Goal: Task Accomplishment & Management: Manage account settings

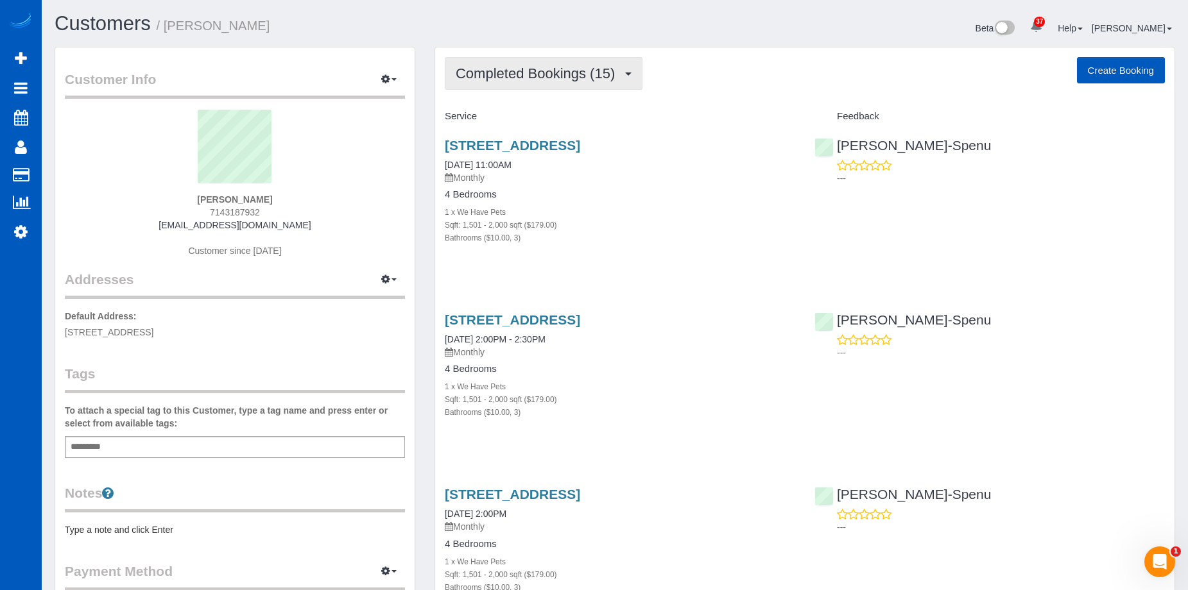
click at [626, 78] on button "Completed Bookings (15)" at bounding box center [544, 73] width 198 height 33
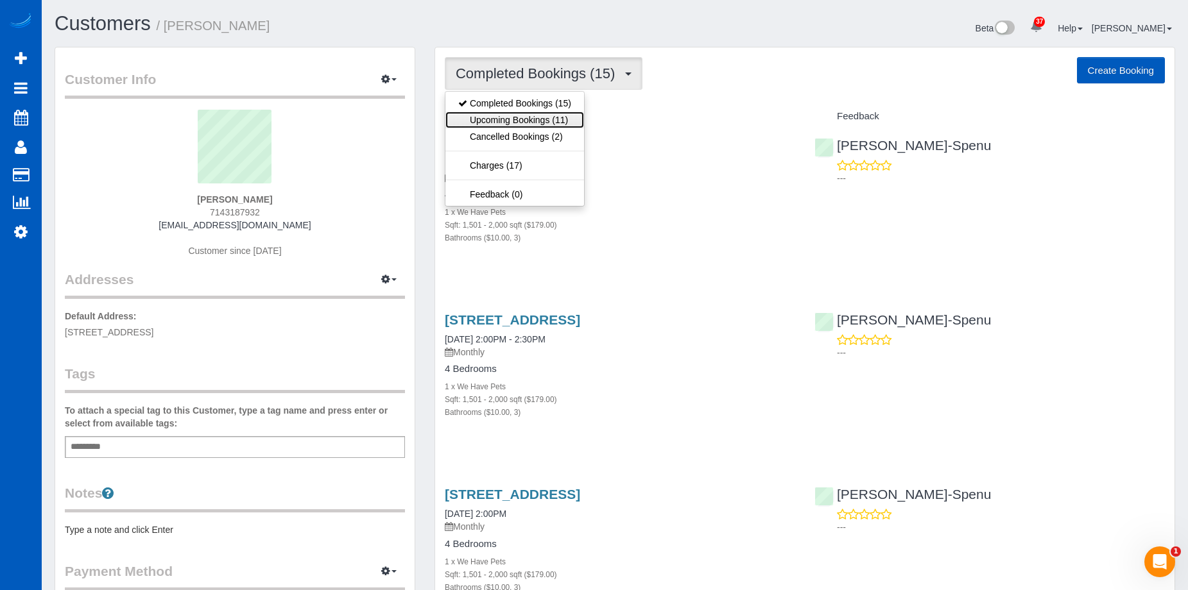
click at [534, 117] on link "Upcoming Bookings (11)" at bounding box center [514, 120] width 139 height 17
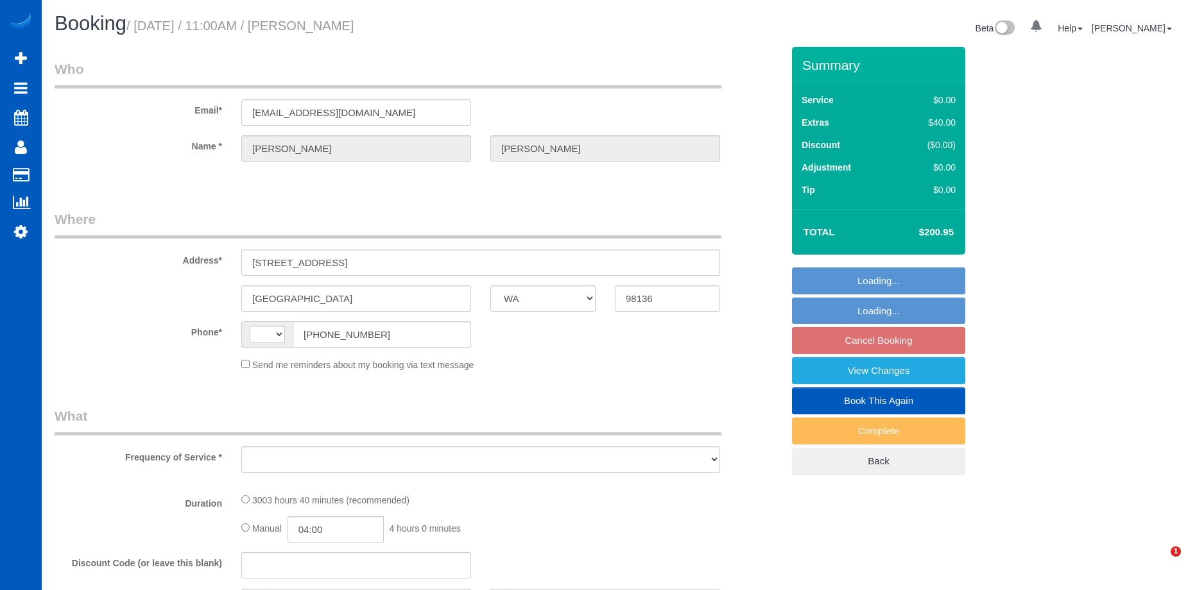
select select "WA"
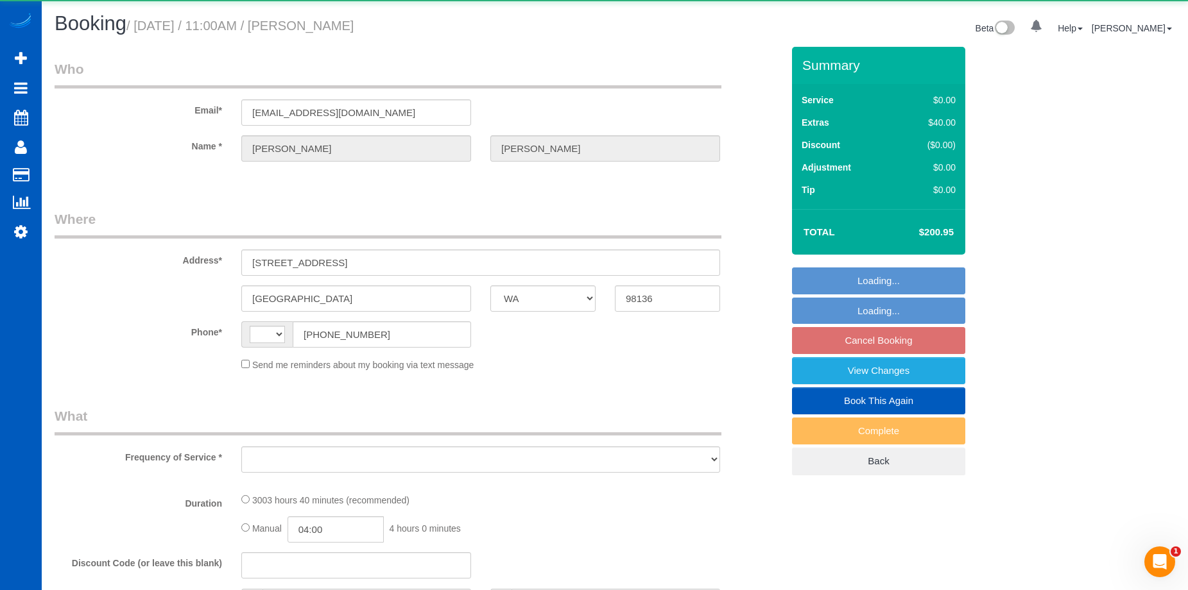
select select "object:558"
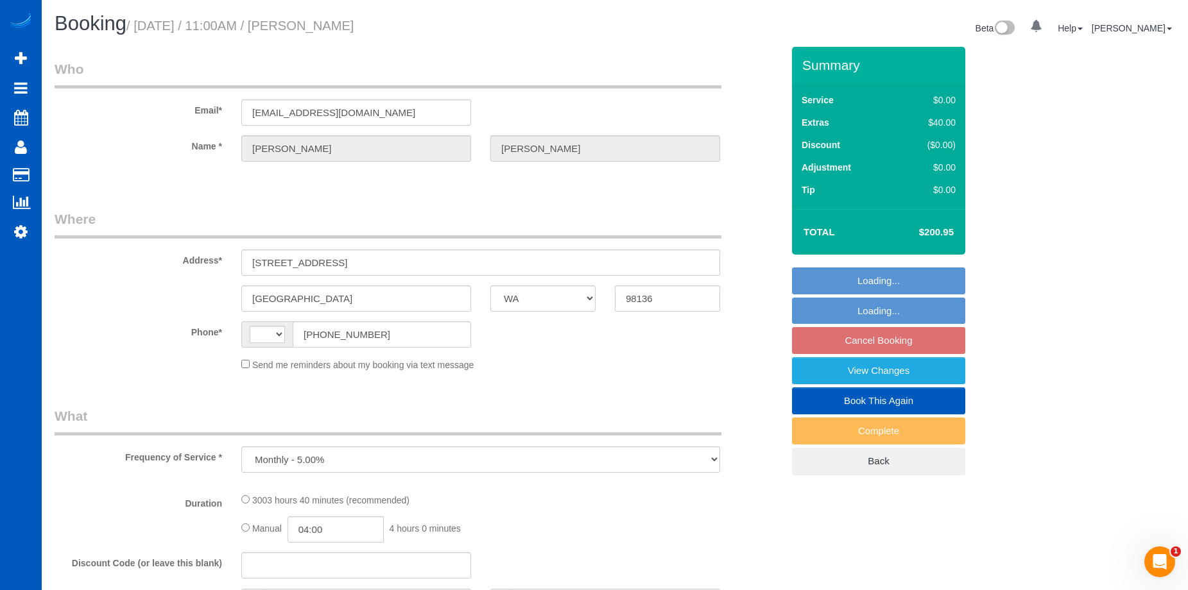
select select "string:[GEOGRAPHIC_DATA]"
select select "spot2"
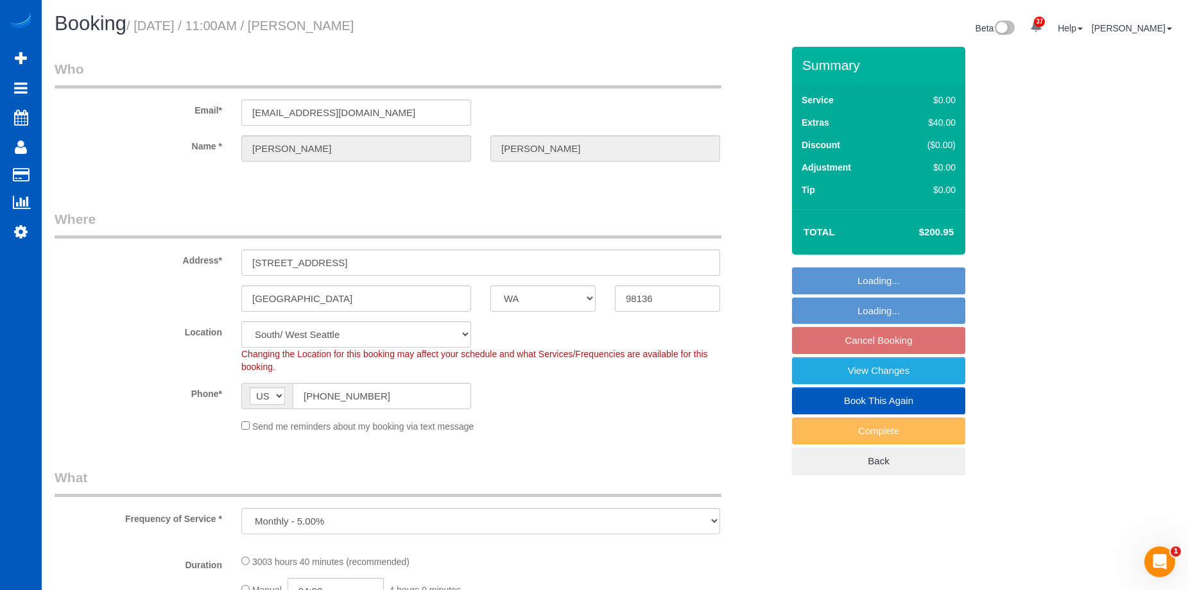
select select "1501"
select select "3"
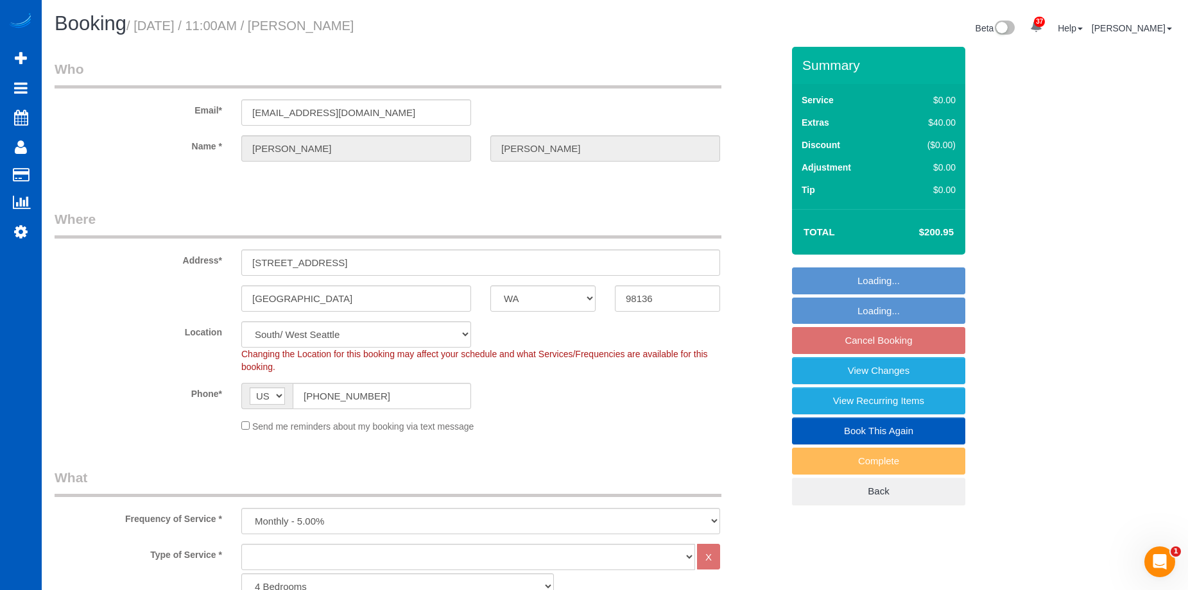
select select "string:fspay-69feeac0-d068-4a3f-ad81-411aec11967f"
select select "1501"
select select "3"
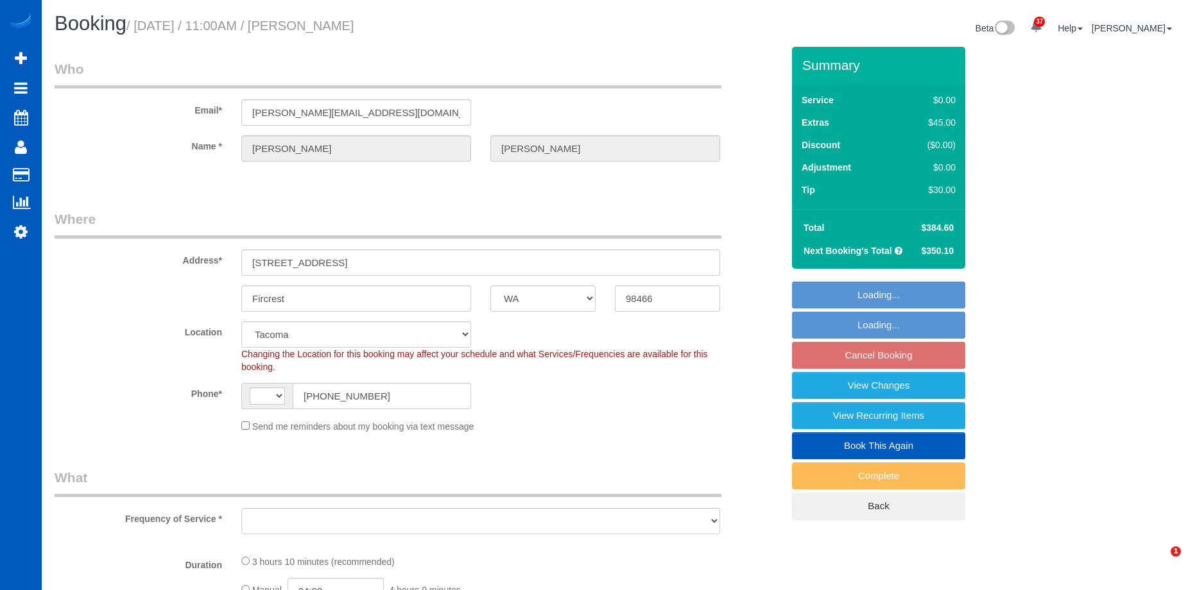
select select "WA"
select select "string:[GEOGRAPHIC_DATA]"
select select "string:fspay-f7bfd408-96fd-46aa-867f-03c6435c7043"
select select "spot2"
select select "object:923"
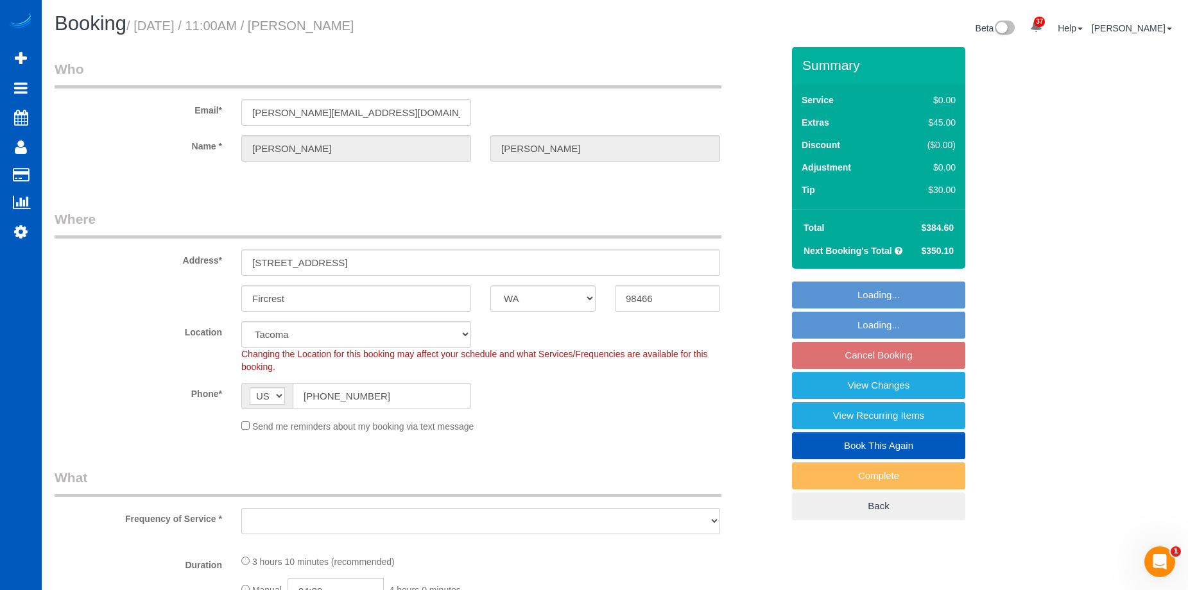
select select "199"
select select "3001"
select select "4"
select select "3"
select select "number:8"
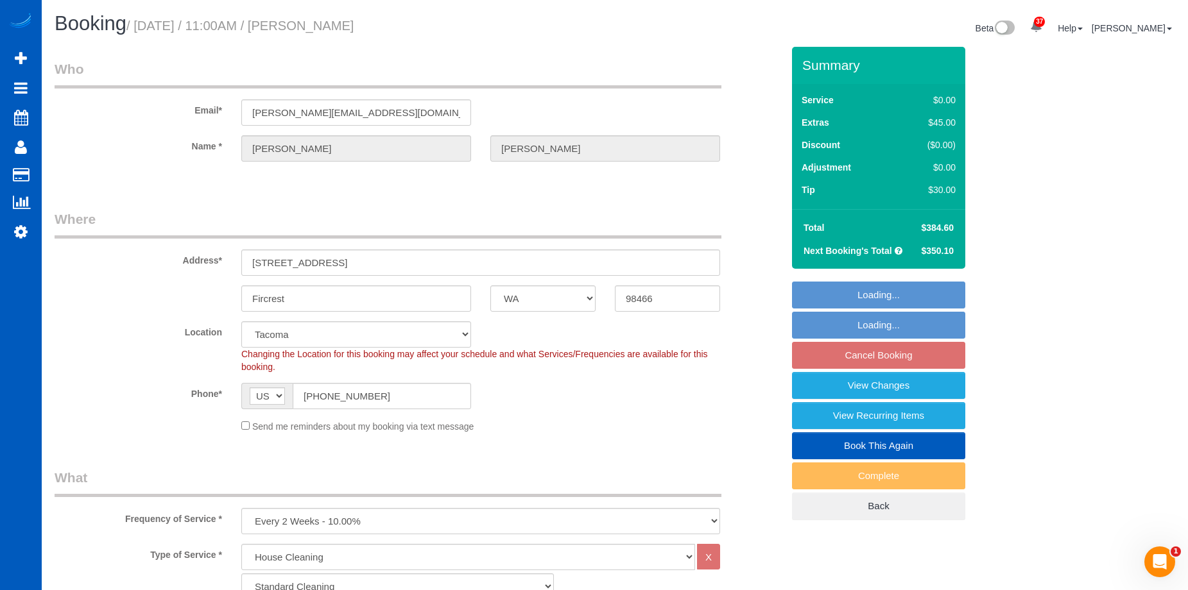
select select "object:1123"
select select "3001"
select select "4"
select select "3"
